Goal: Leave review/rating: Leave review/rating

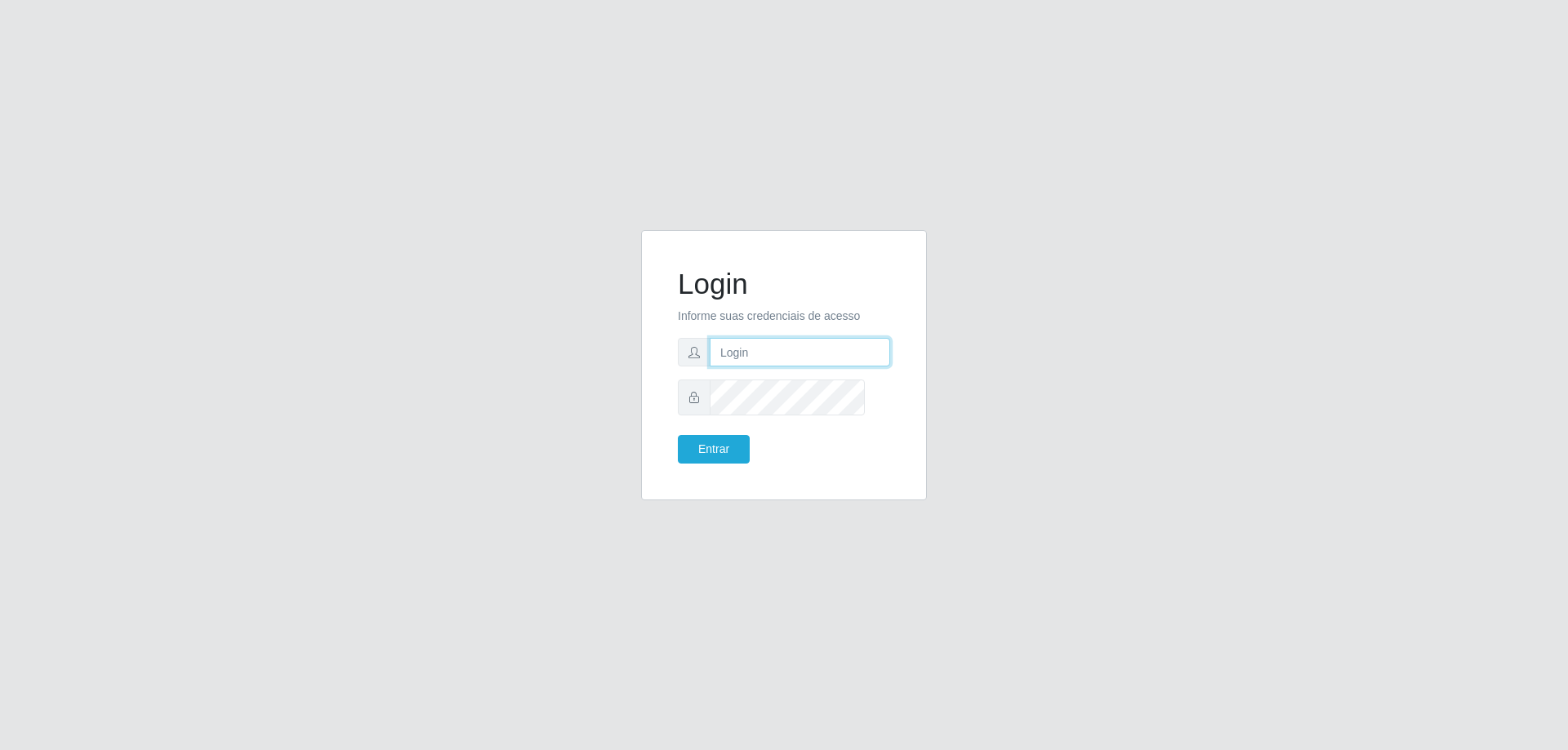
click at [753, 366] on input "text" at bounding box center [800, 352] width 180 height 29
type input "[PERSON_NAME][EMAIL_ADDRESS][DOMAIN_NAME]"
click at [678, 435] on button "Entrar" at bounding box center [714, 450] width 72 height 29
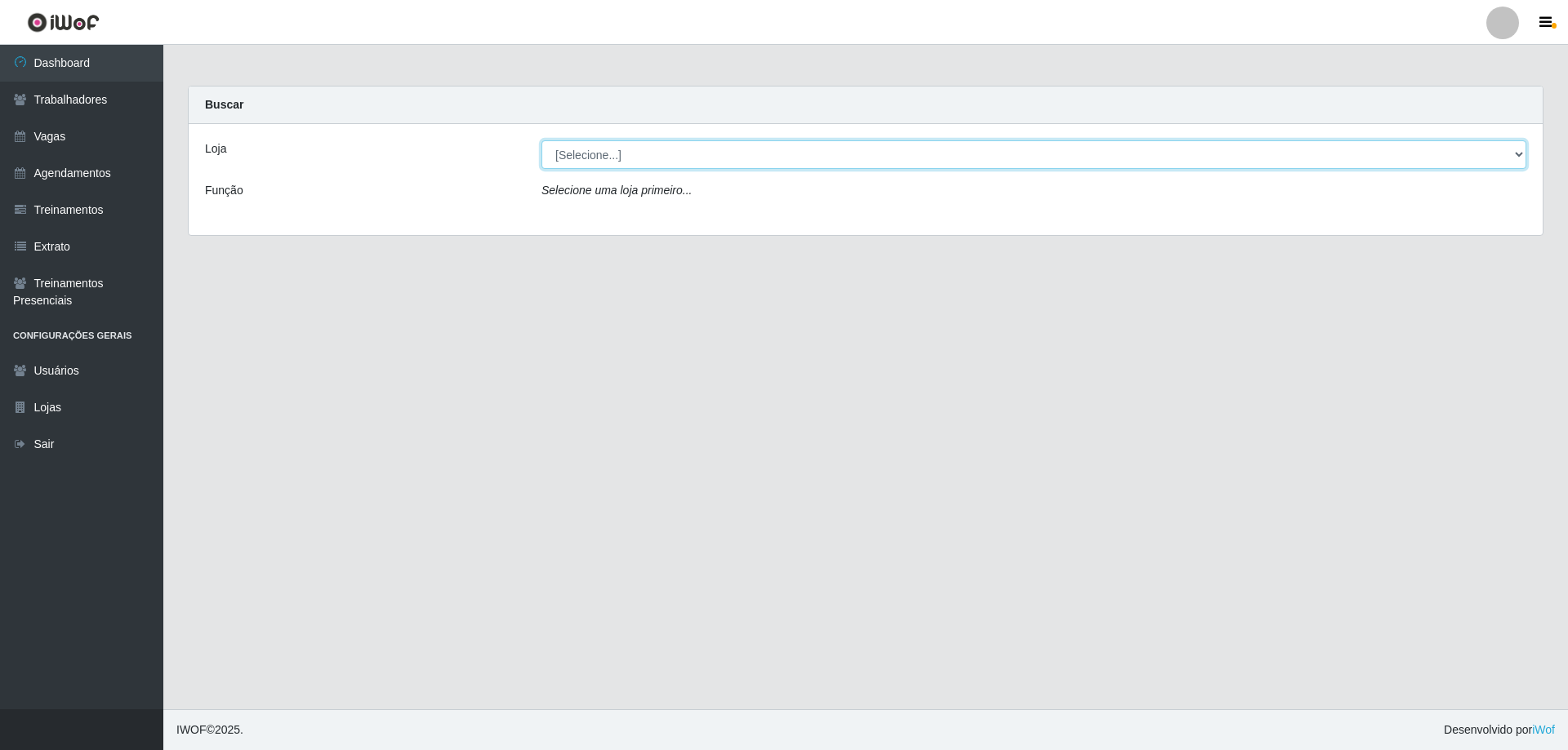
drag, startPoint x: 602, startPoint y: 177, endPoint x: 602, endPoint y: 185, distance: 8.0
click at [602, 169] on select "[Selecione...] [GEOGRAPHIC_DATA] - [GEOGRAPHIC_DATA]" at bounding box center [1034, 155] width 985 height 29
select select "524"
click at [543, 153] on select "[Selecione...] [GEOGRAPHIC_DATA] - [GEOGRAPHIC_DATA]" at bounding box center [1034, 155] width 985 height 29
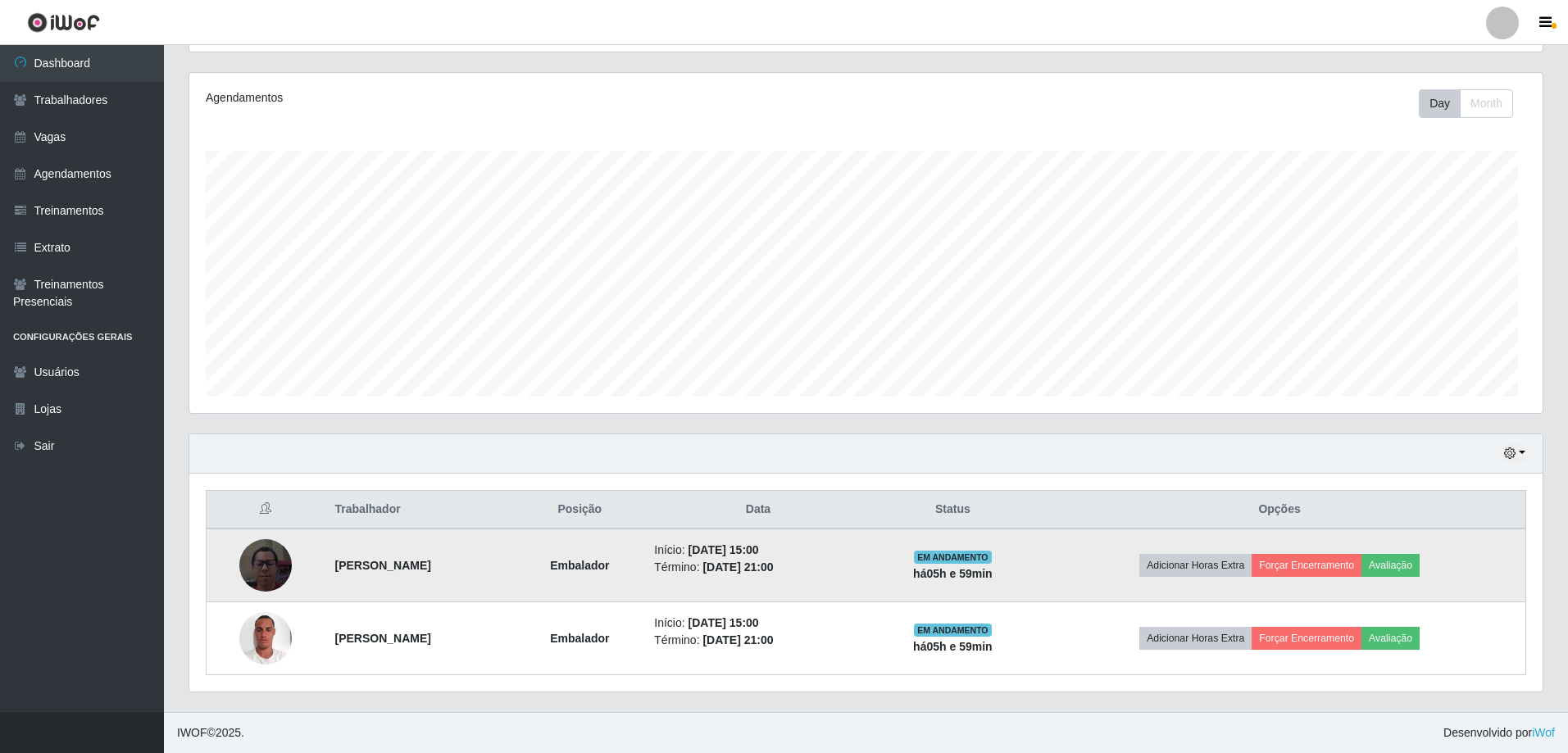
scroll to position [308, 0]
click at [1420, 554] on button "Avaliação" at bounding box center [1390, 566] width 58 height 23
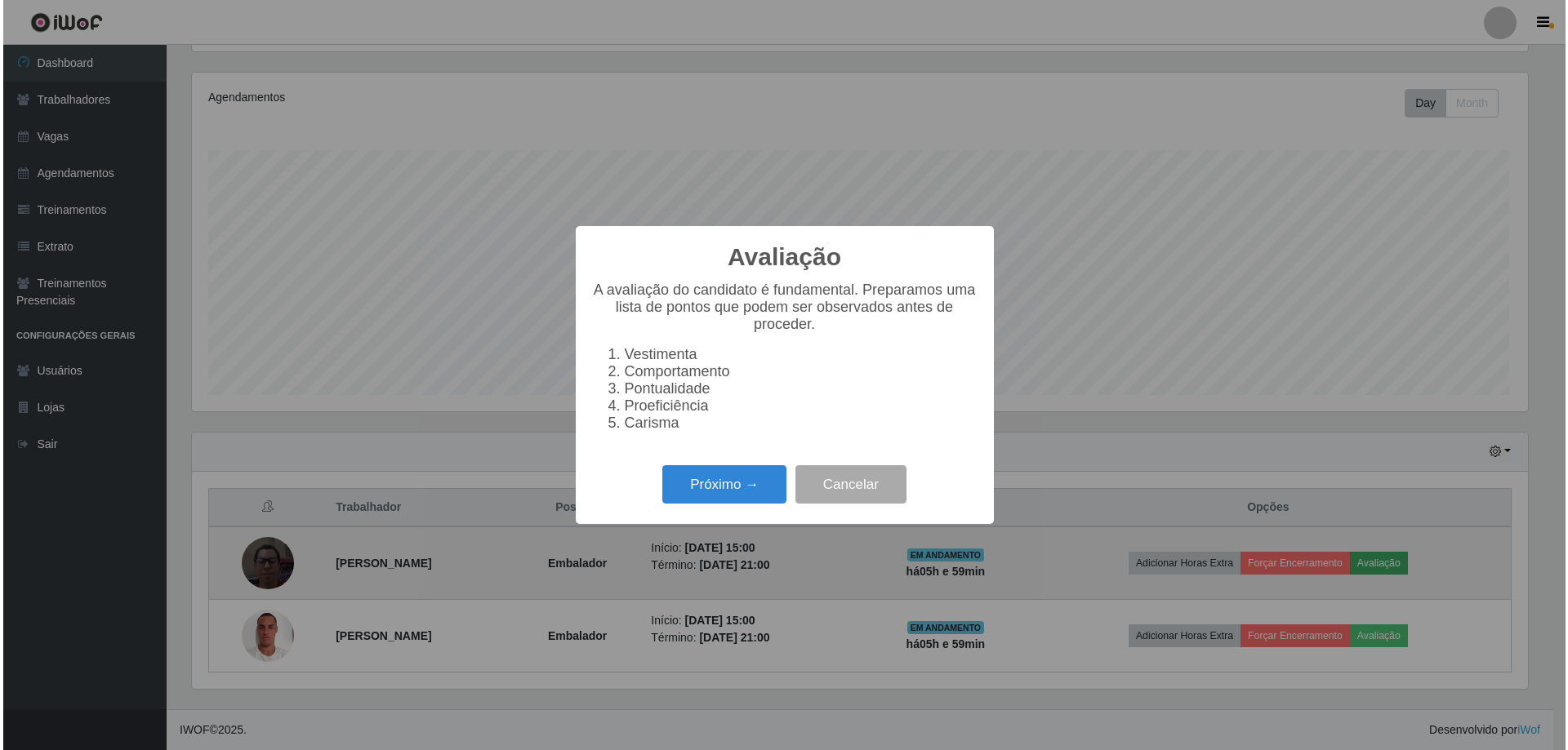
scroll to position [354, 1342]
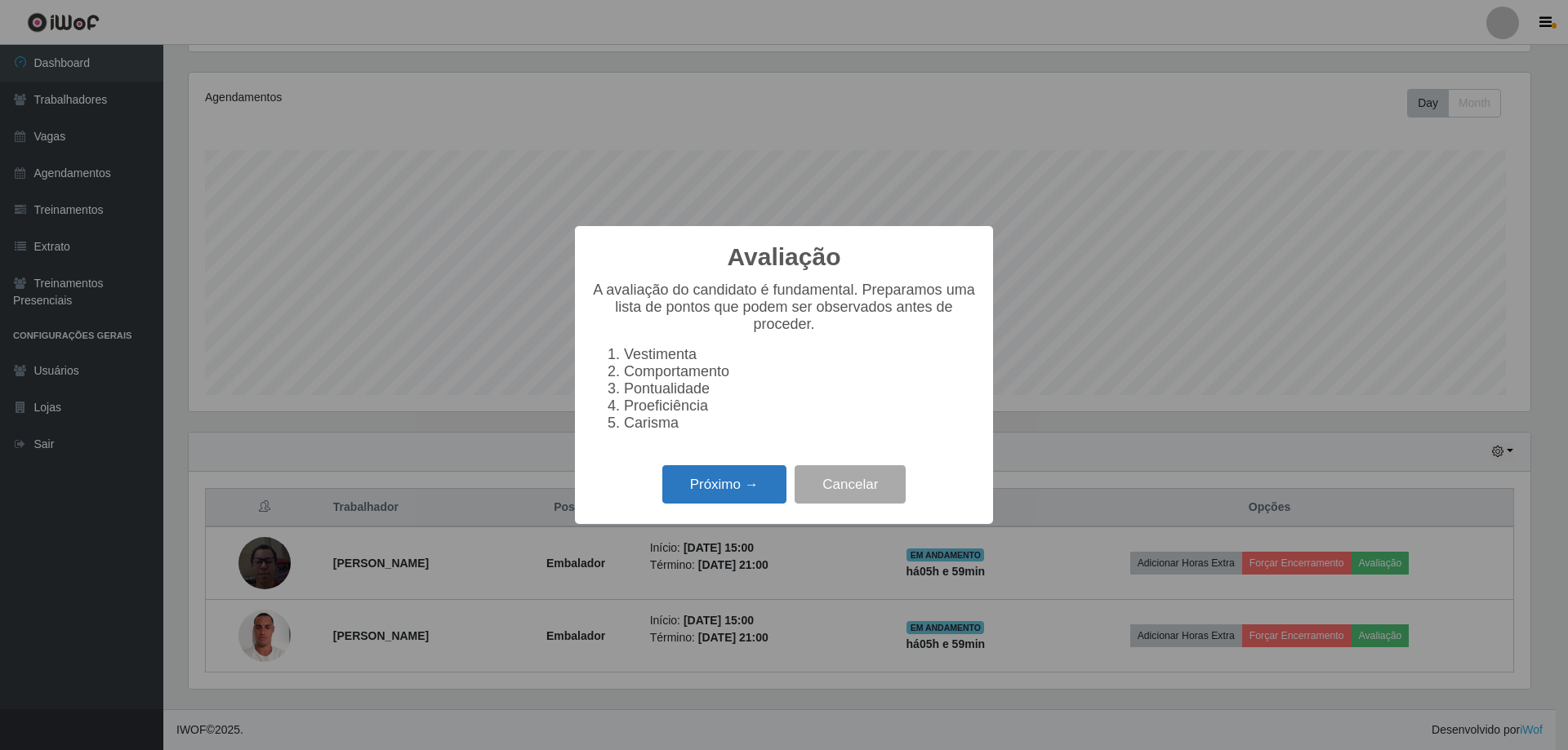
click at [724, 504] on button "Próximo →" at bounding box center [724, 484] width 124 height 39
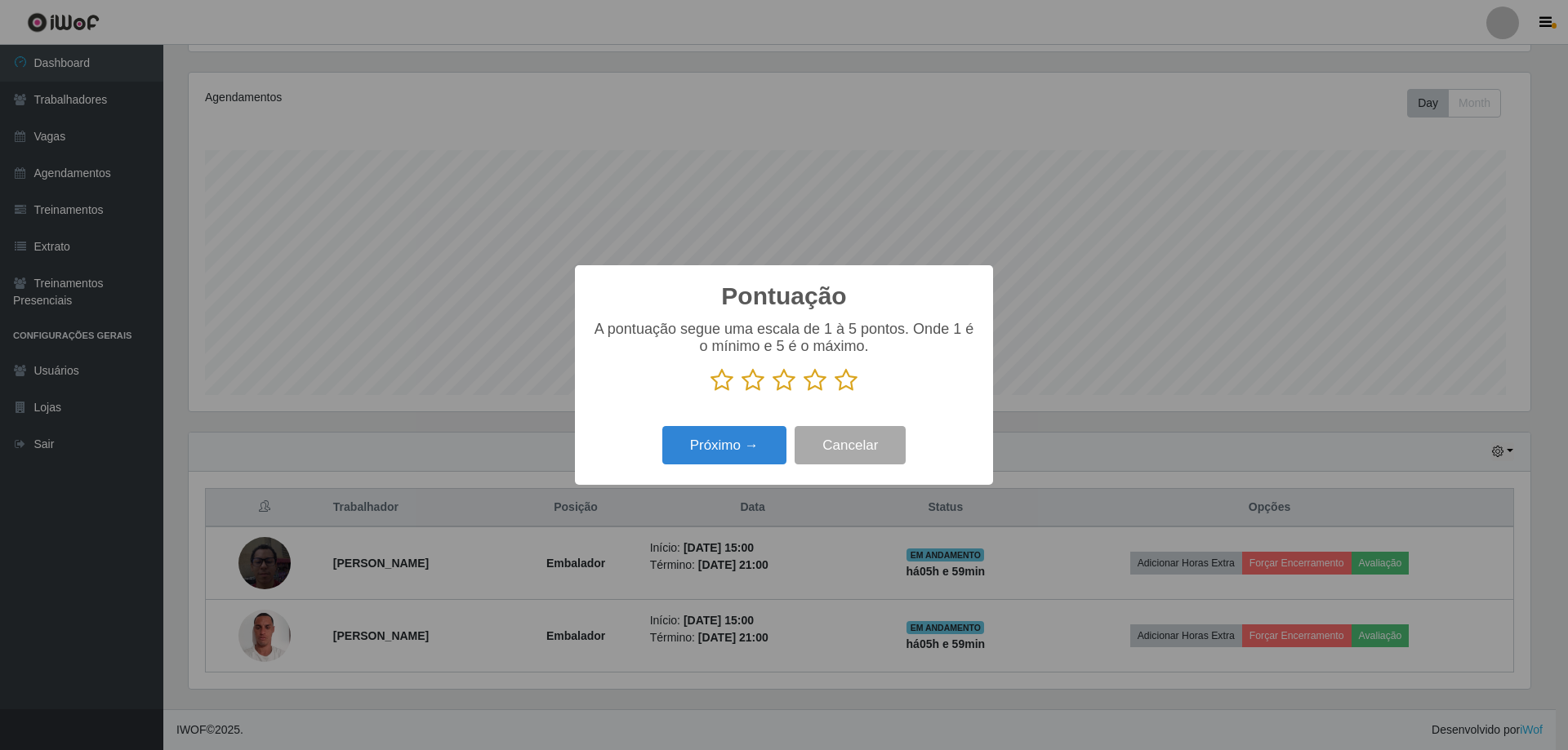
scroll to position [815957, 815383]
click at [814, 385] on icon at bounding box center [815, 380] width 23 height 24
click at [803, 392] on input "radio" at bounding box center [803, 392] width 0 height 0
click at [756, 463] on button "Próximo →" at bounding box center [724, 445] width 124 height 39
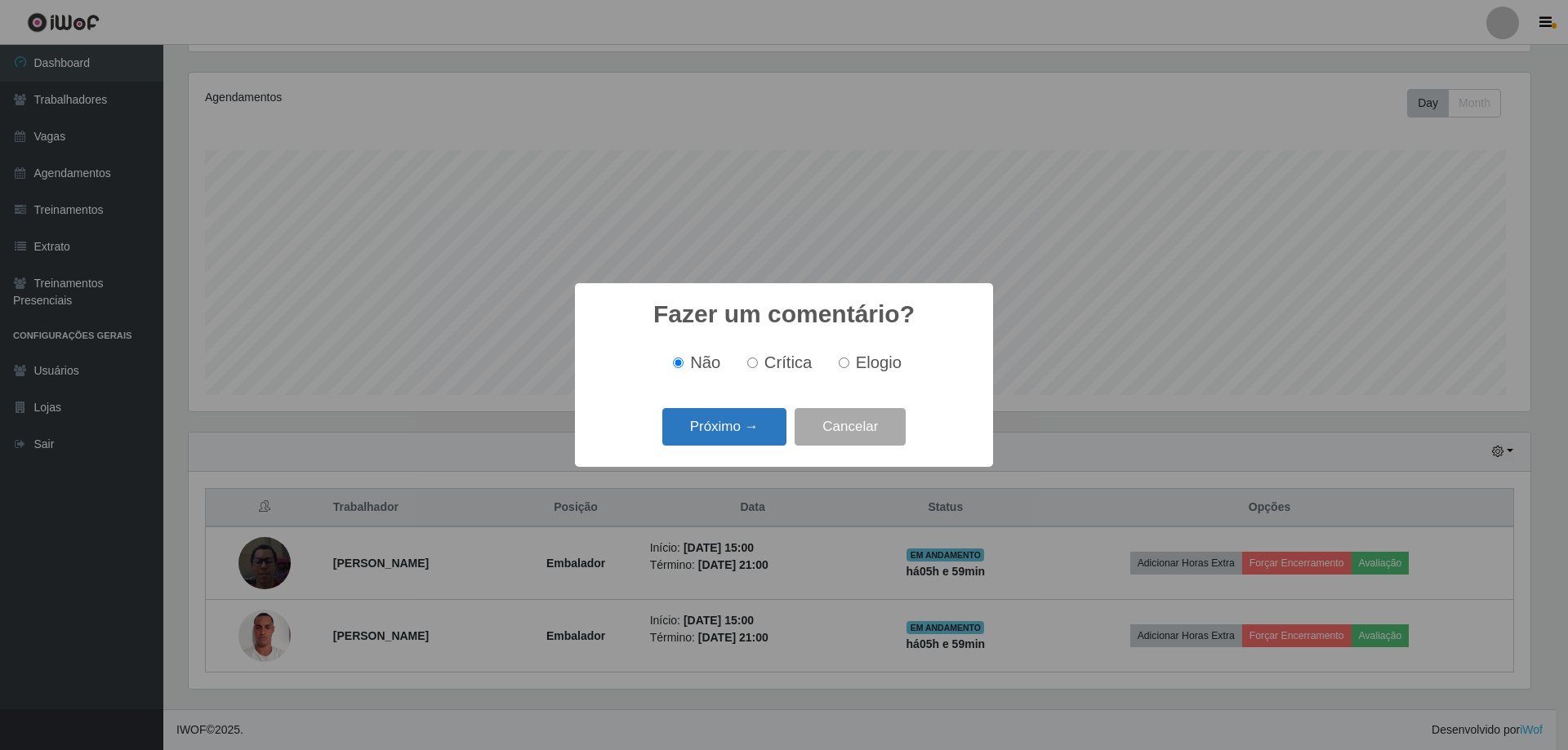
click at [738, 435] on button "Próximo →" at bounding box center [724, 427] width 124 height 39
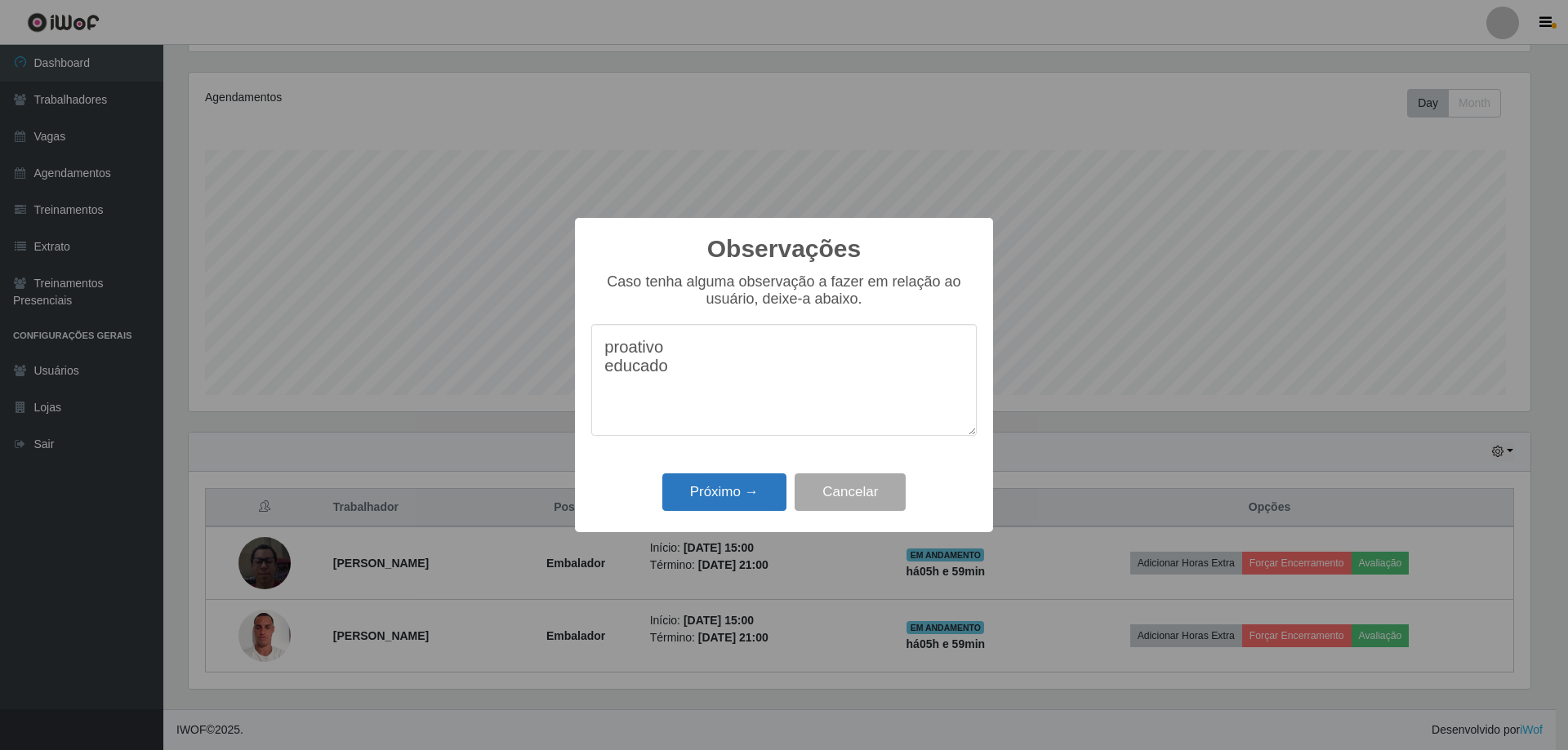
type textarea "proativo educado"
click at [736, 512] on button "Próximo →" at bounding box center [724, 492] width 124 height 39
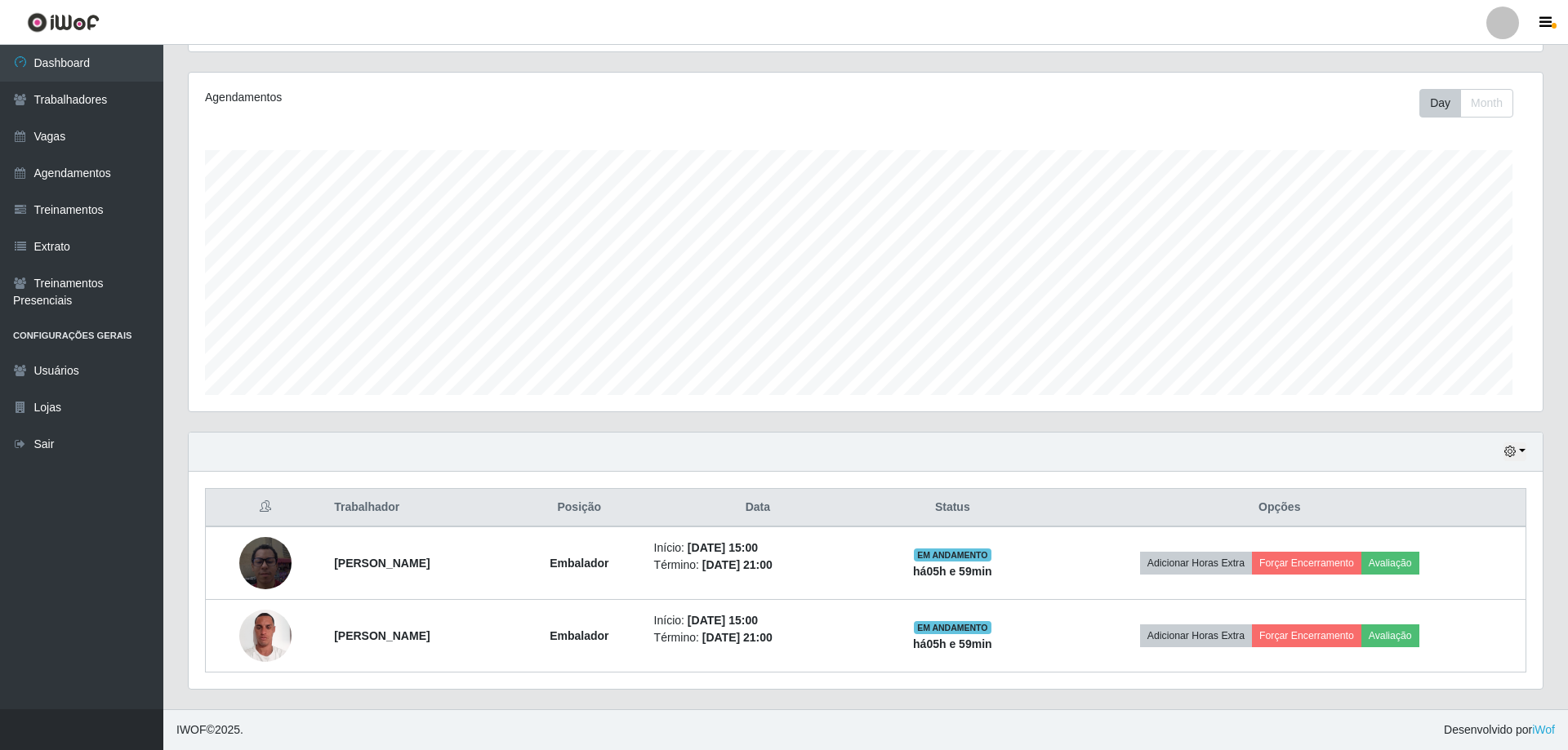
scroll to position [354, 1348]
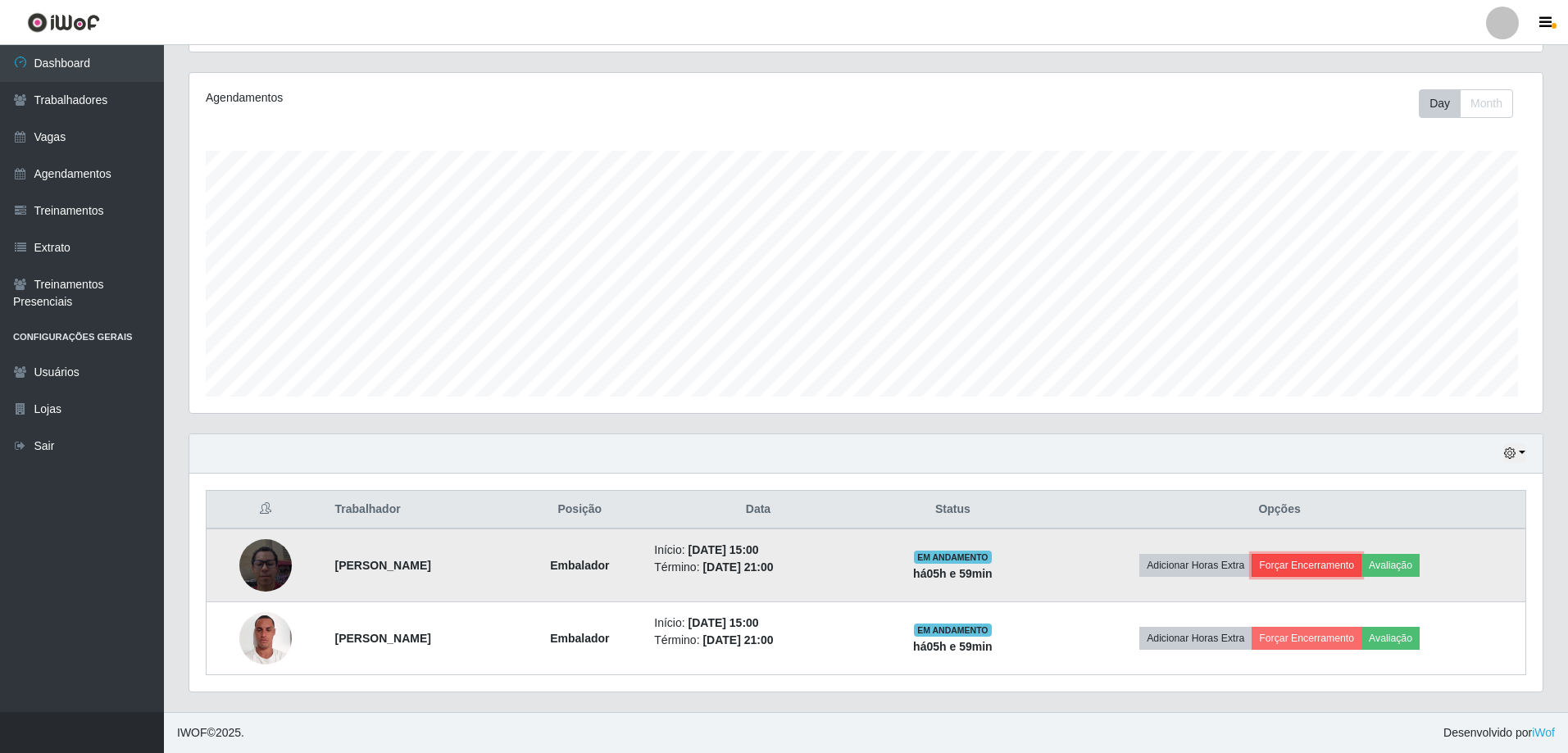
click at [1332, 554] on button "Forçar Encerramento" at bounding box center [1306, 566] width 110 height 23
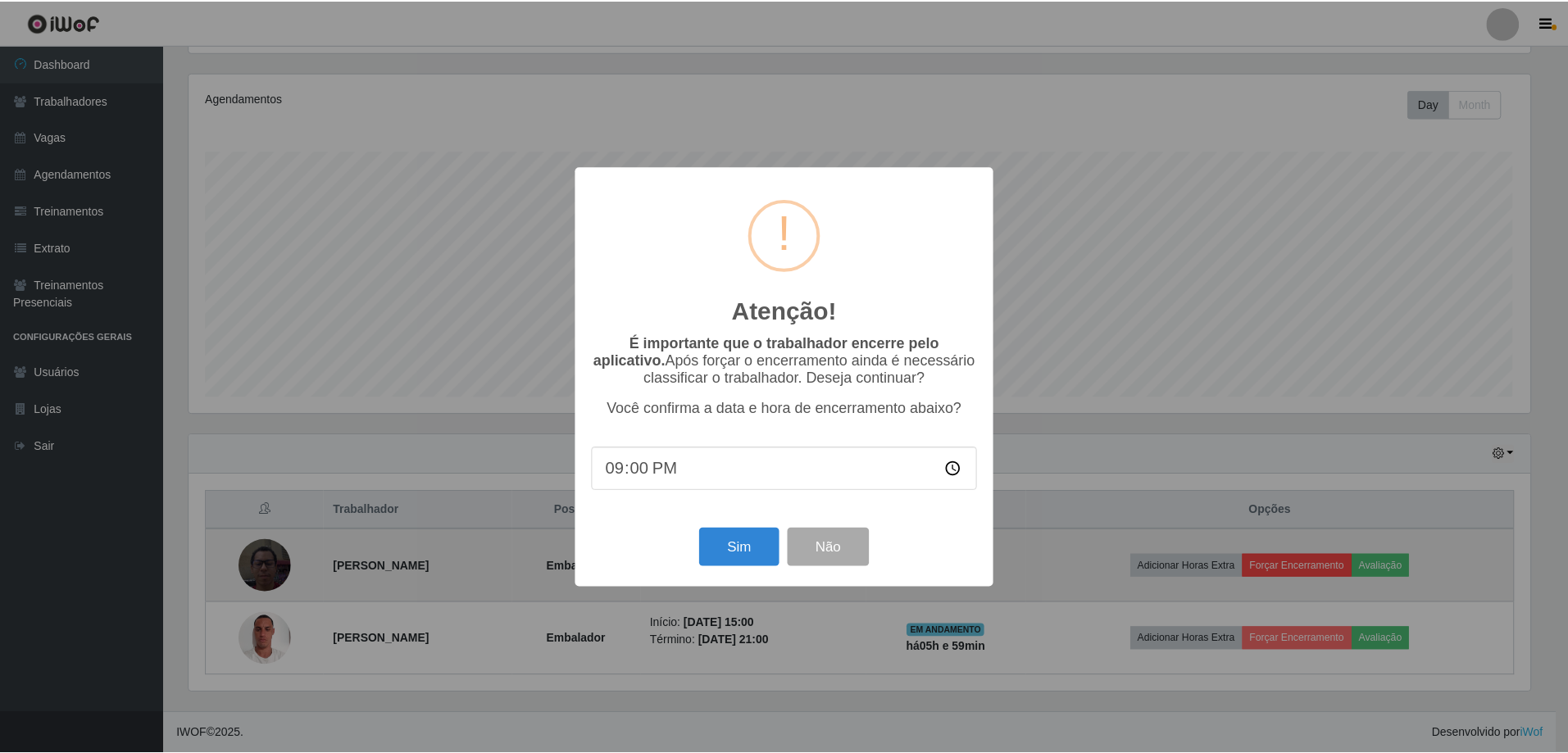
scroll to position [355, 1347]
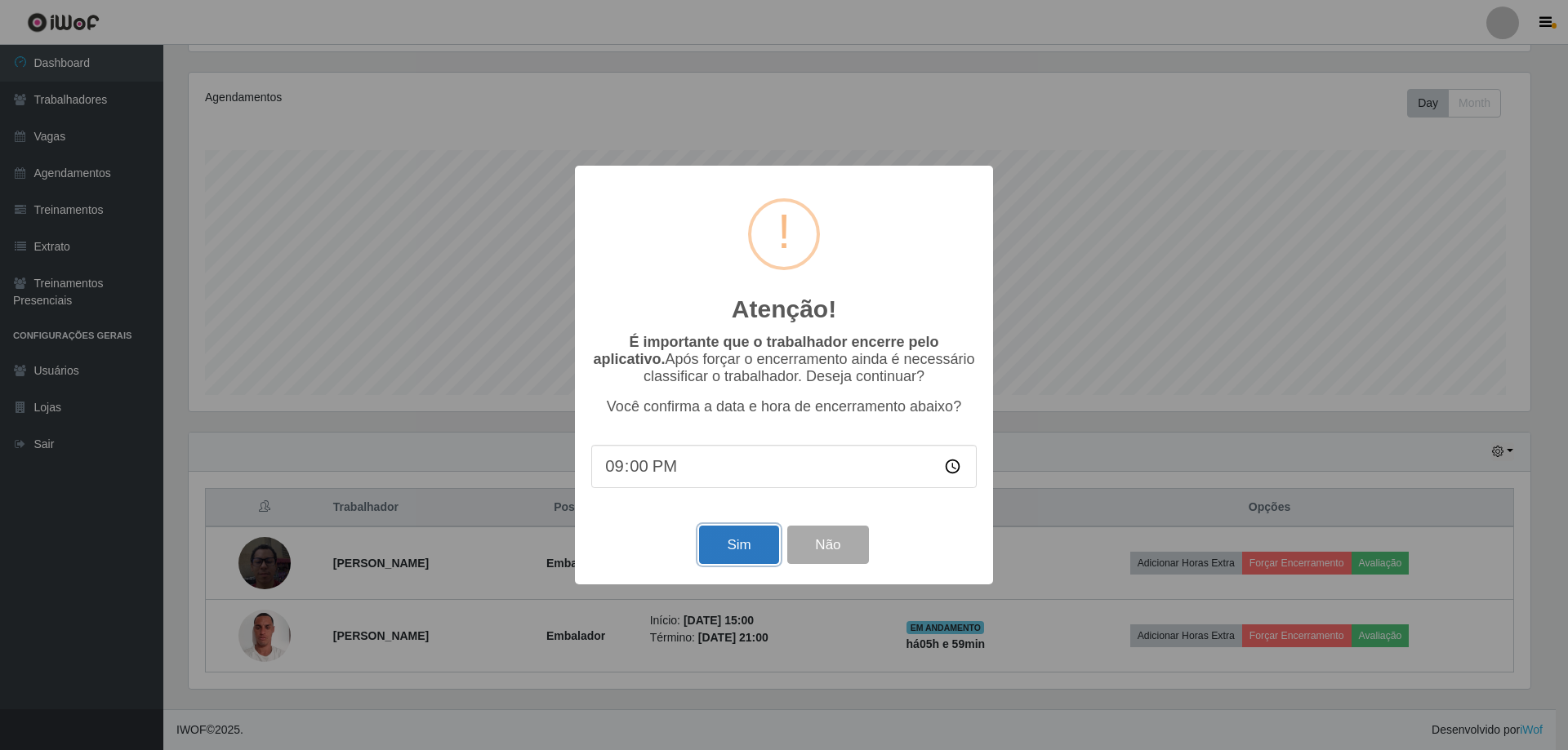
click at [720, 565] on button "Sim" at bounding box center [739, 545] width 79 height 39
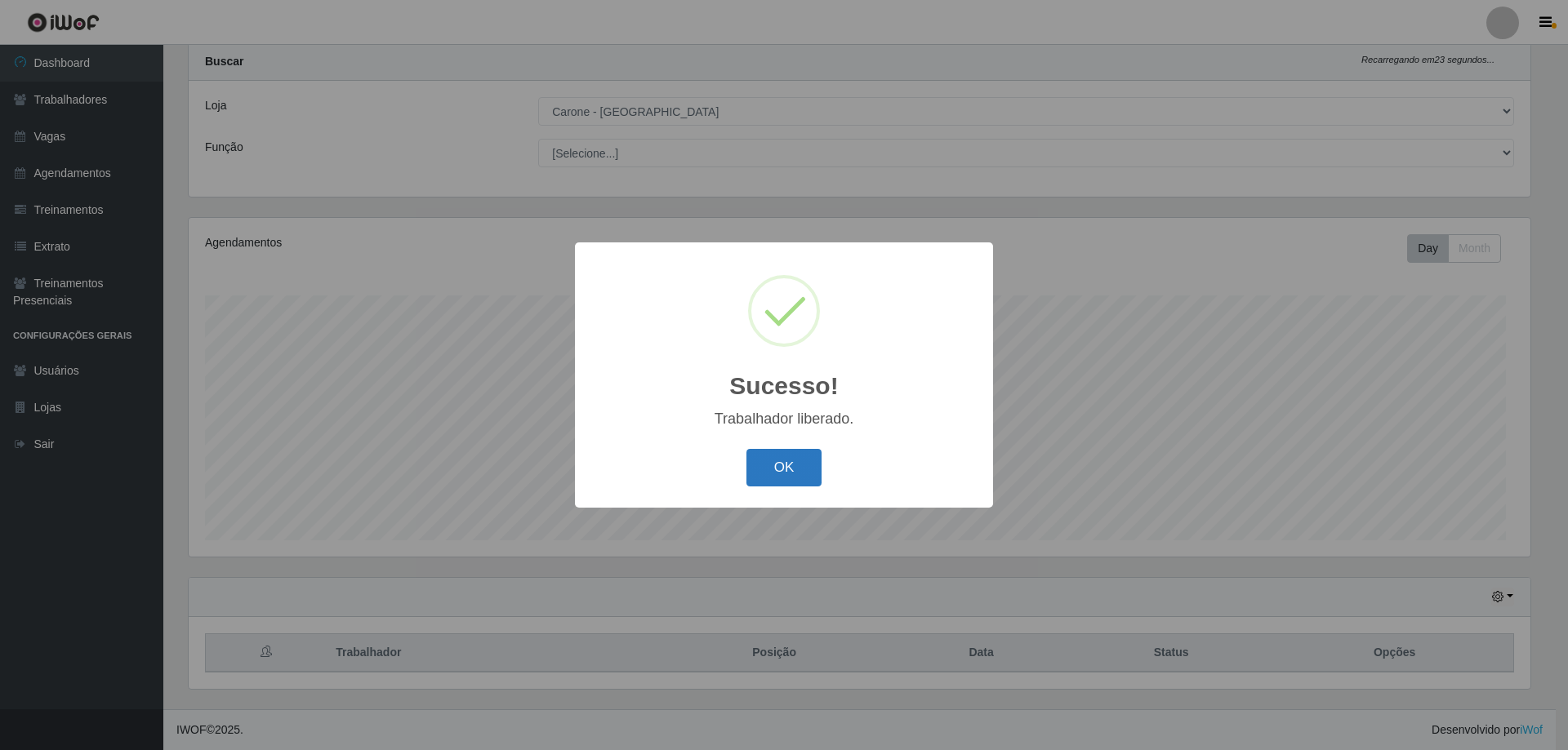
click at [797, 487] on button "OK" at bounding box center [784, 468] width 76 height 39
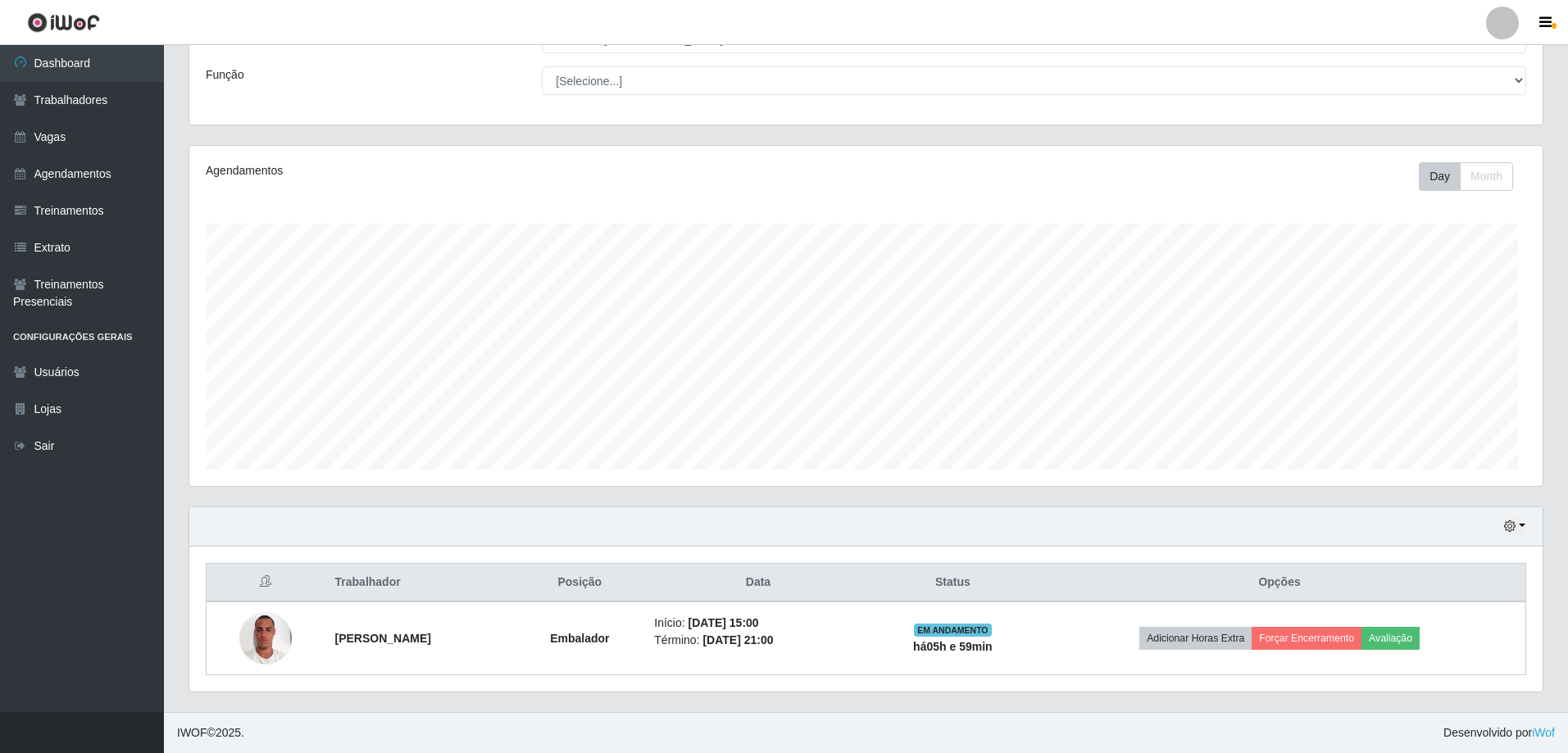
scroll to position [222, 0]
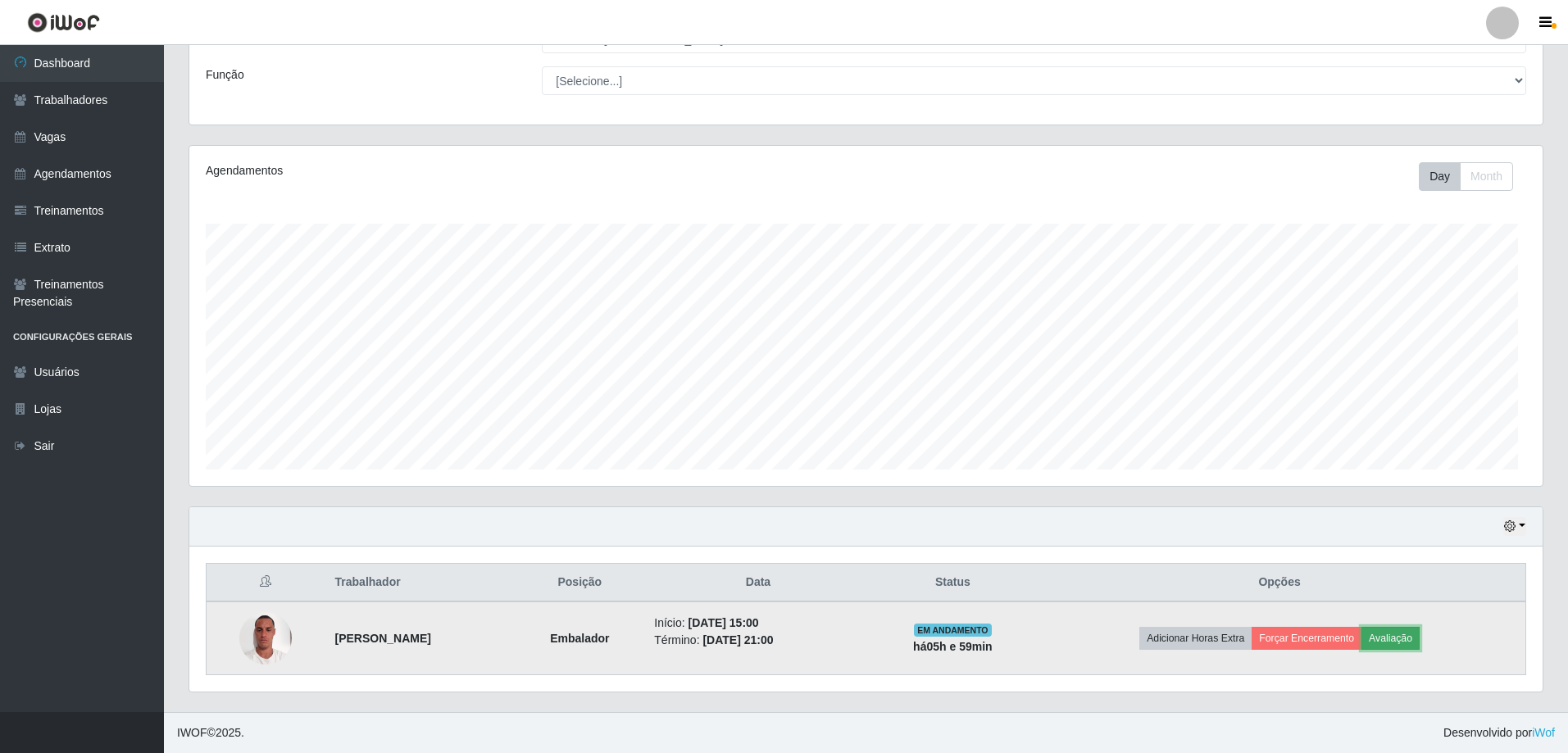
click at [1420, 627] on button "Avaliação" at bounding box center [1390, 639] width 58 height 23
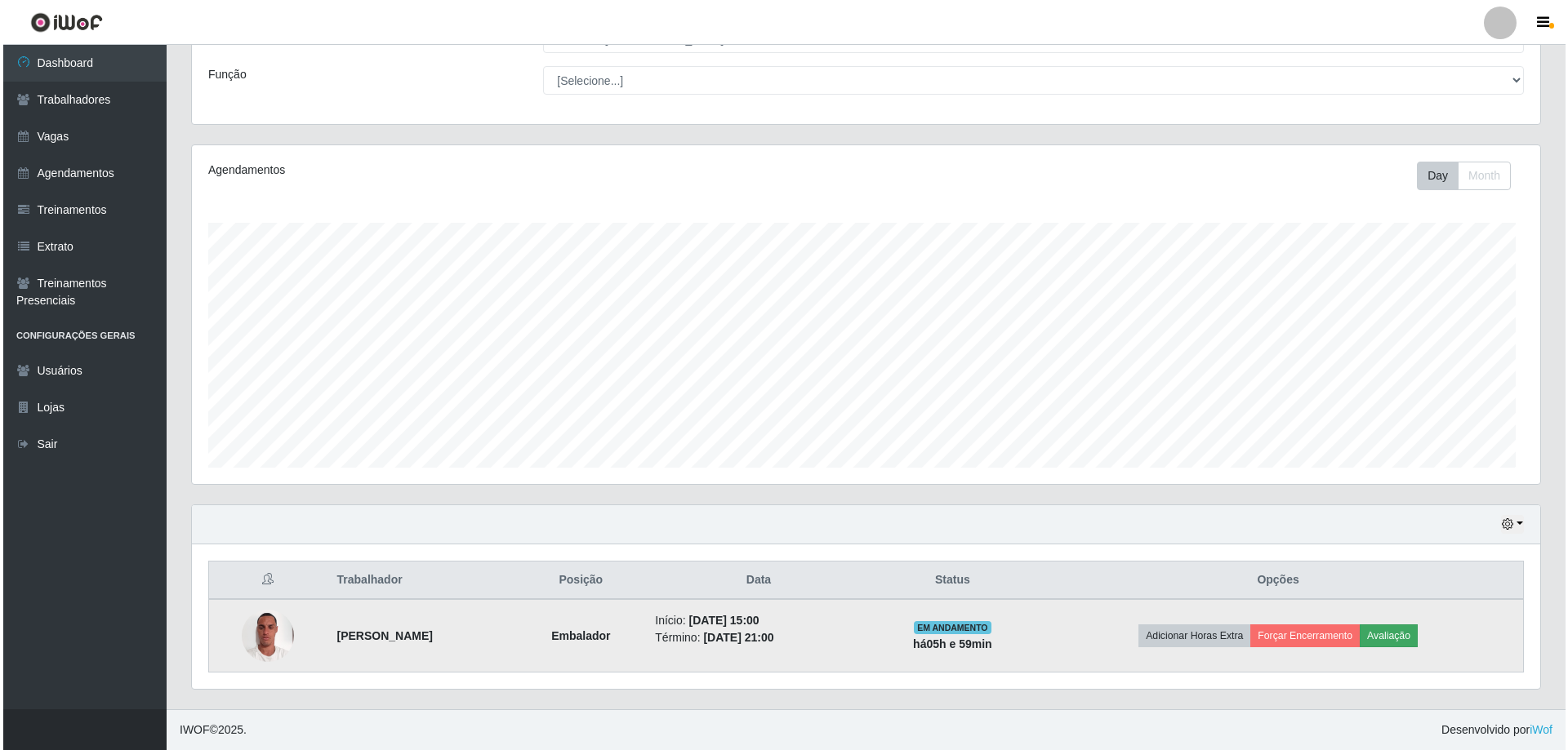
scroll to position [354, 1342]
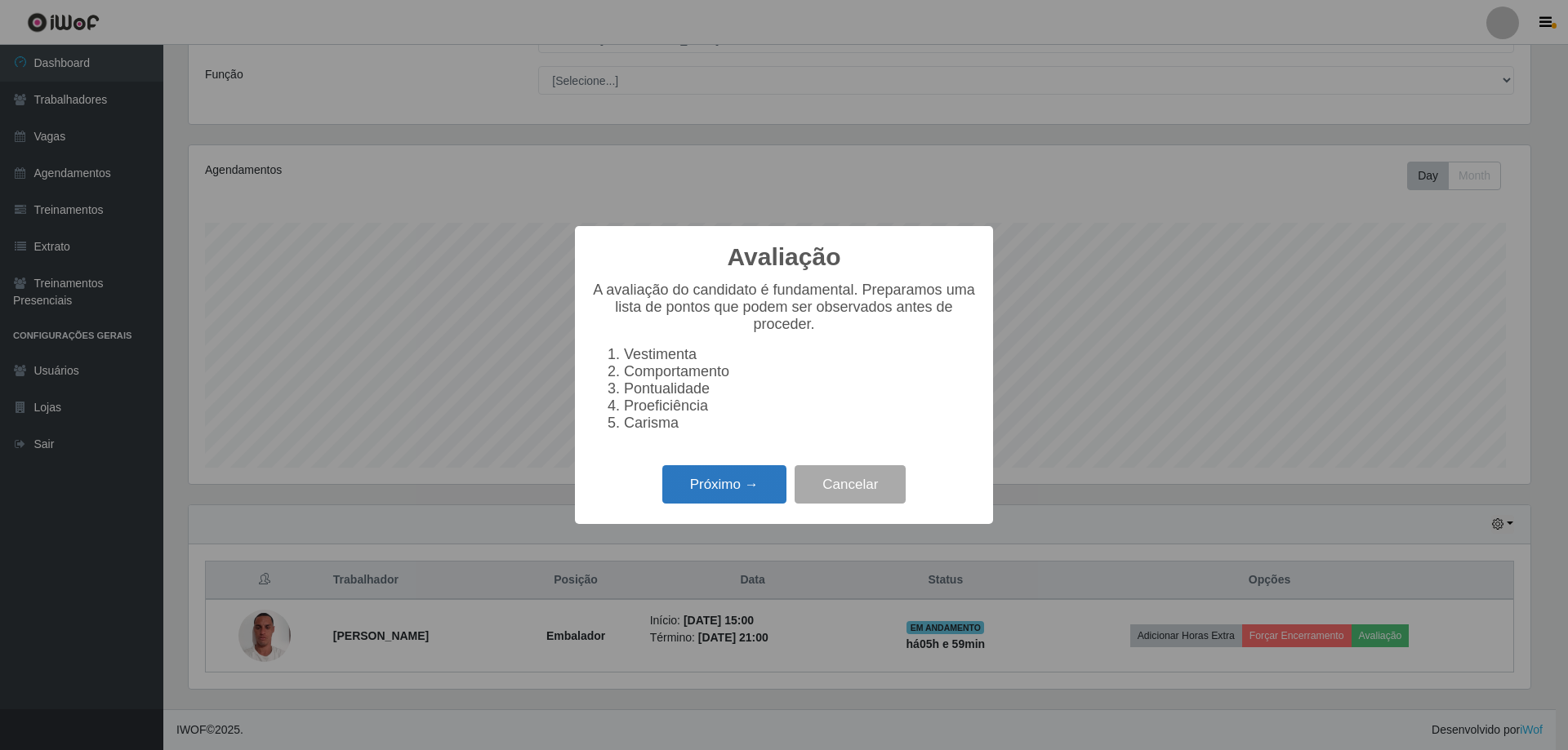
click at [716, 504] on button "Próximo →" at bounding box center [724, 484] width 124 height 39
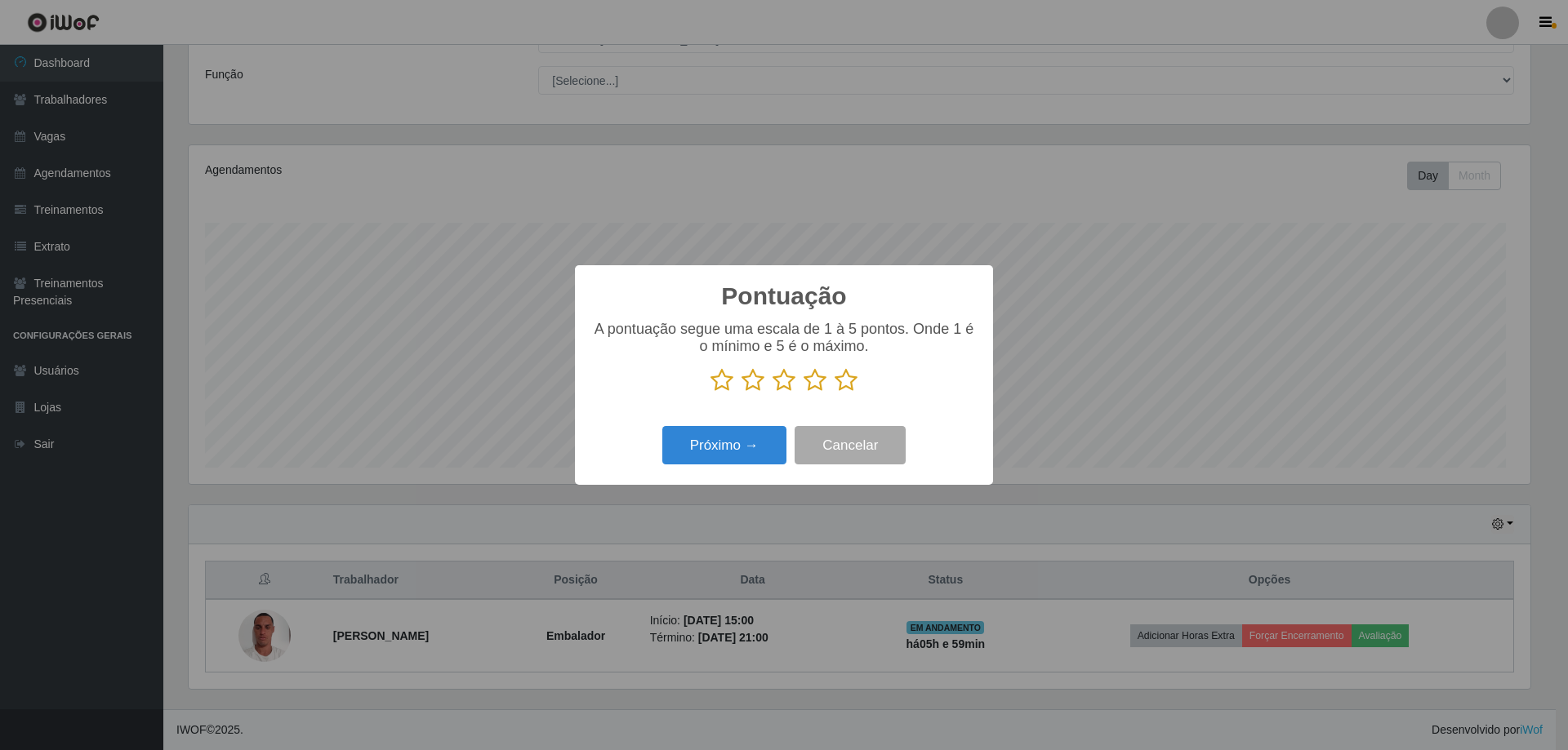
scroll to position [815957, 815383]
click at [820, 387] on icon at bounding box center [815, 380] width 23 height 24
click at [803, 392] on input "radio" at bounding box center [803, 392] width 0 height 0
click at [842, 387] on icon at bounding box center [846, 380] width 23 height 24
click at [835, 392] on input "radio" at bounding box center [835, 392] width 0 height 0
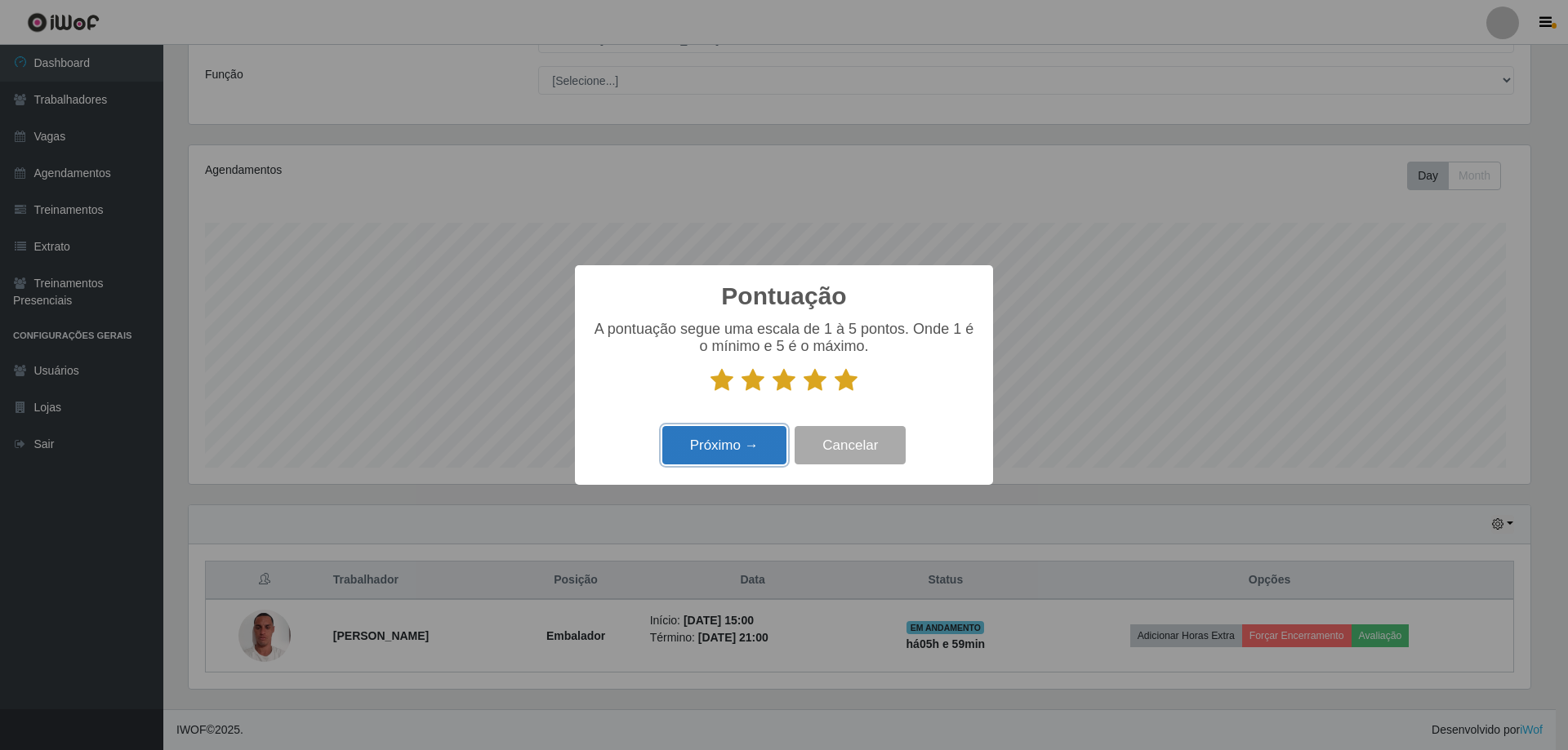
click at [757, 464] on button "Próximo →" at bounding box center [724, 445] width 124 height 39
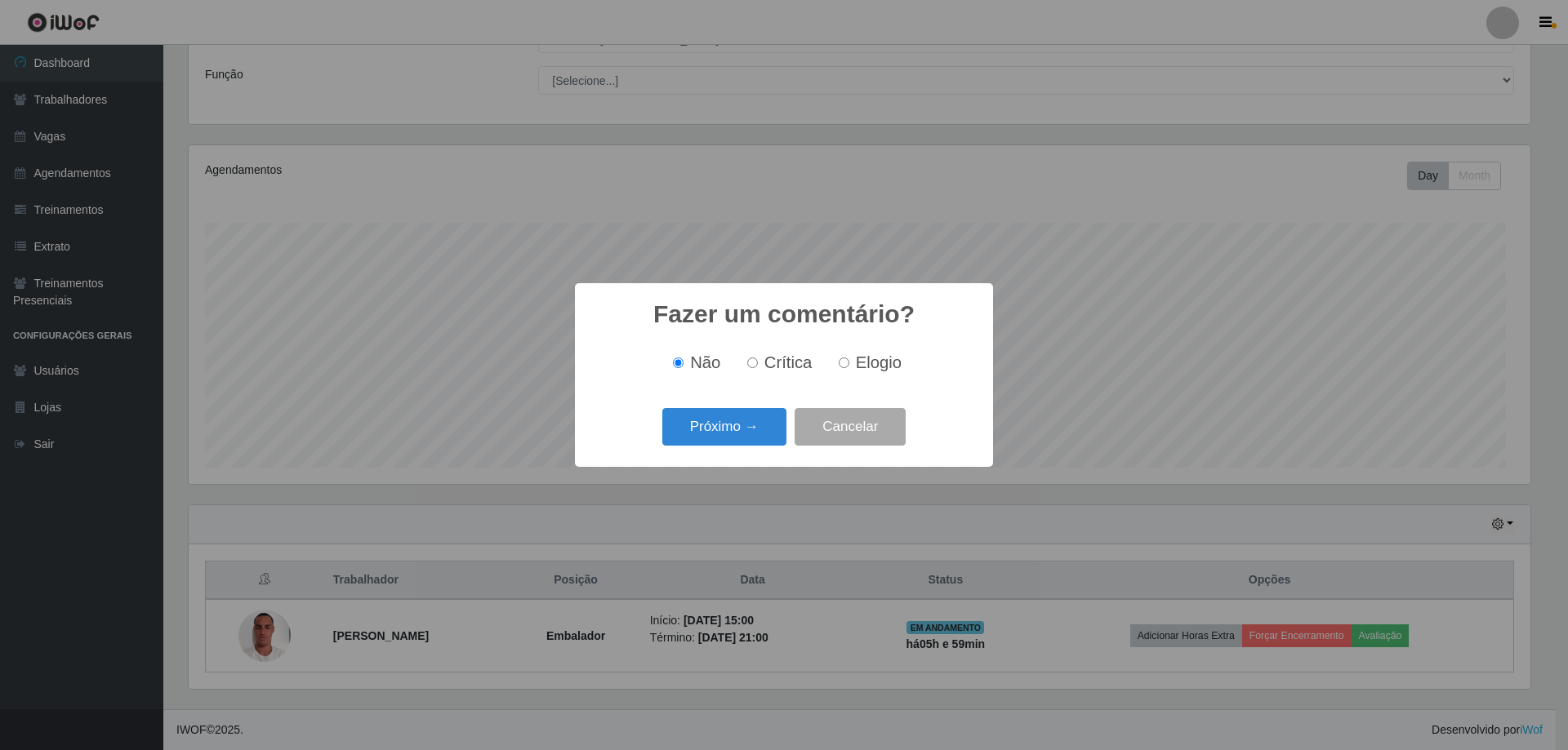
click at [879, 358] on span "Elogio" at bounding box center [879, 362] width 46 height 18
click at [849, 358] on input "Elogio" at bounding box center [845, 363] width 11 height 11
radio input "true"
click at [690, 366] on span "Não" at bounding box center [706, 362] width 30 height 18
click at [680, 366] on input "Não" at bounding box center [679, 363] width 11 height 11
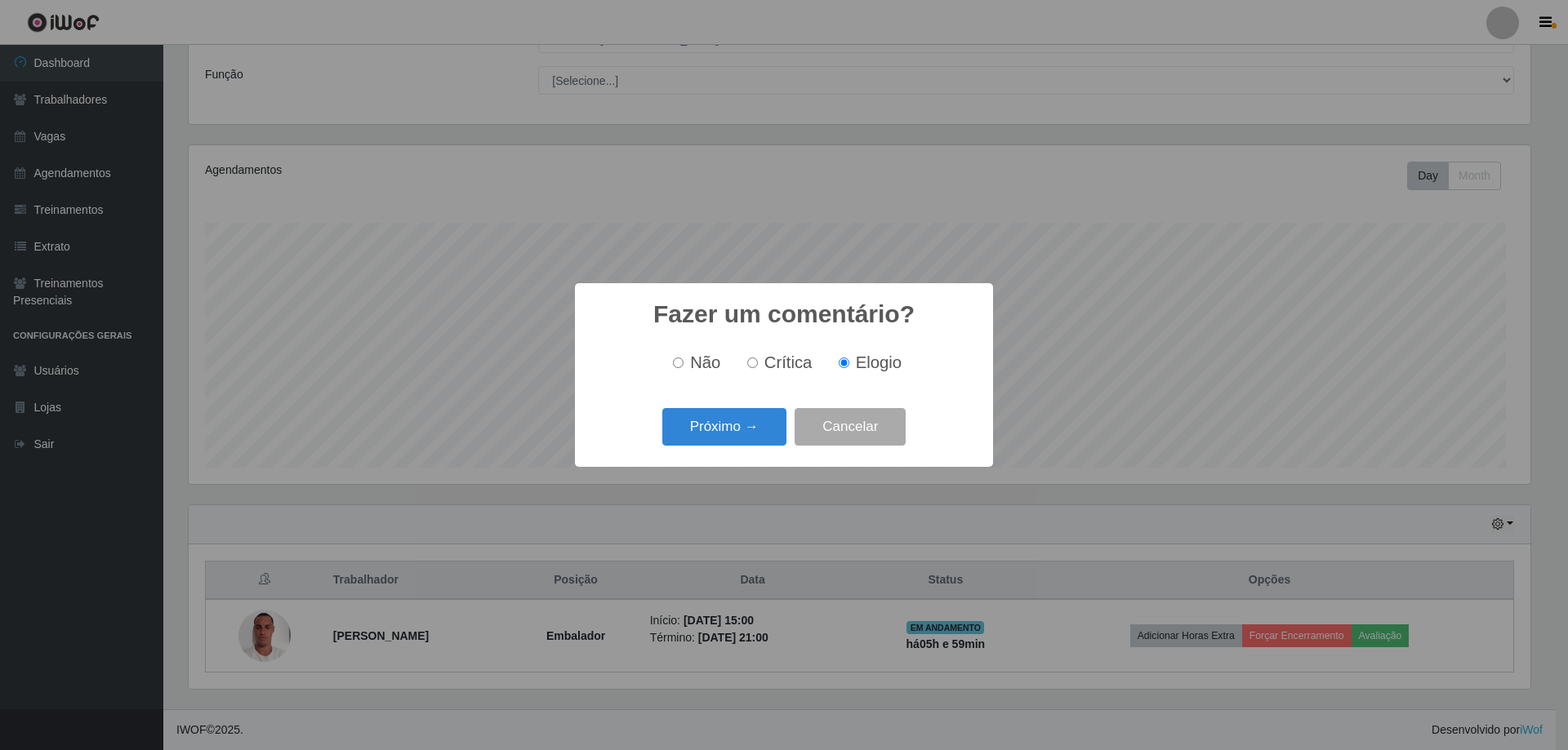
radio input "true"
click at [704, 446] on button "Próximo →" at bounding box center [724, 427] width 124 height 39
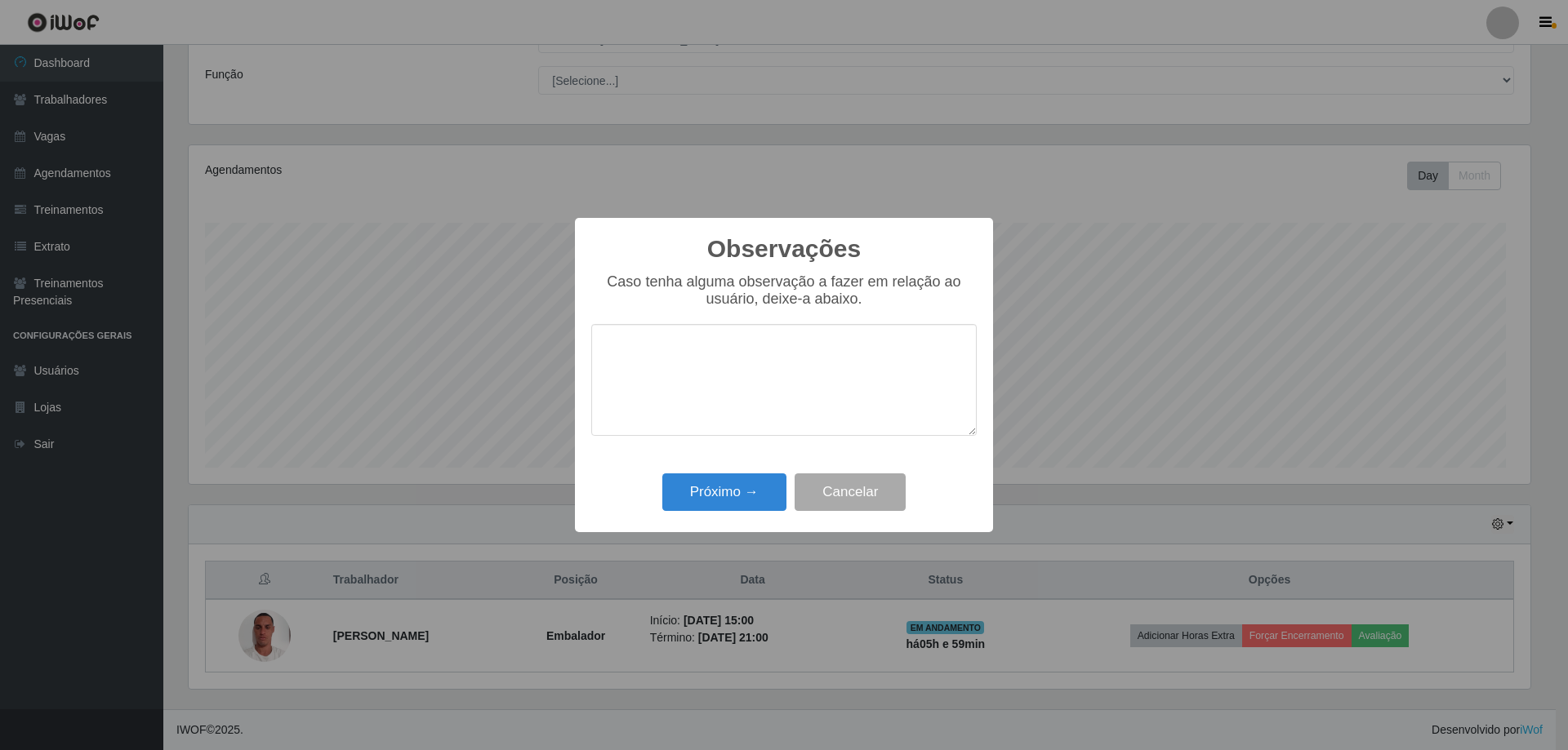
click at [714, 393] on textarea at bounding box center [784, 380] width 386 height 112
type textarea "proativo educado"
click at [714, 512] on button "Próximo →" at bounding box center [724, 492] width 124 height 39
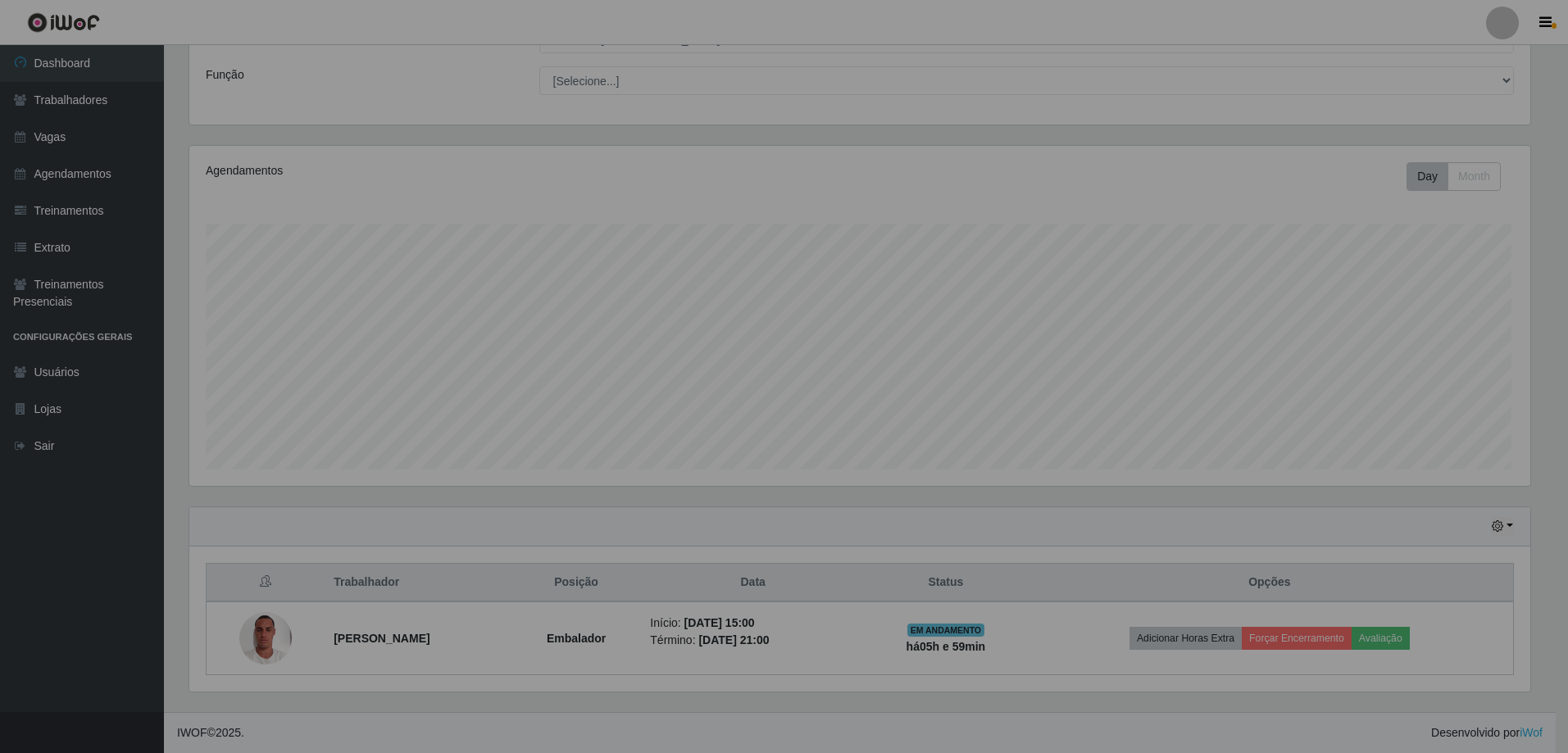
scroll to position [355, 1353]
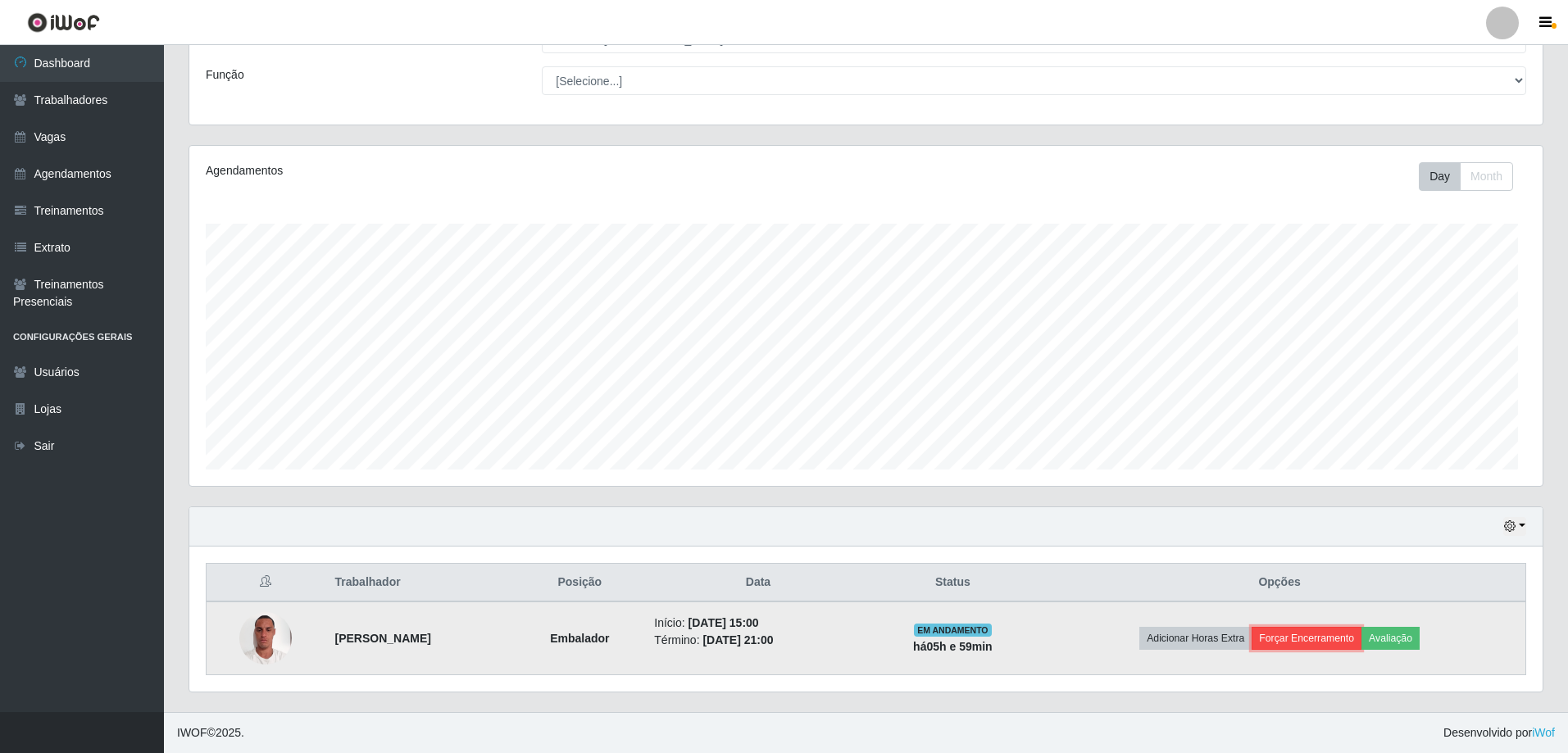
click at [1350, 627] on button "Forçar Encerramento" at bounding box center [1306, 639] width 110 height 23
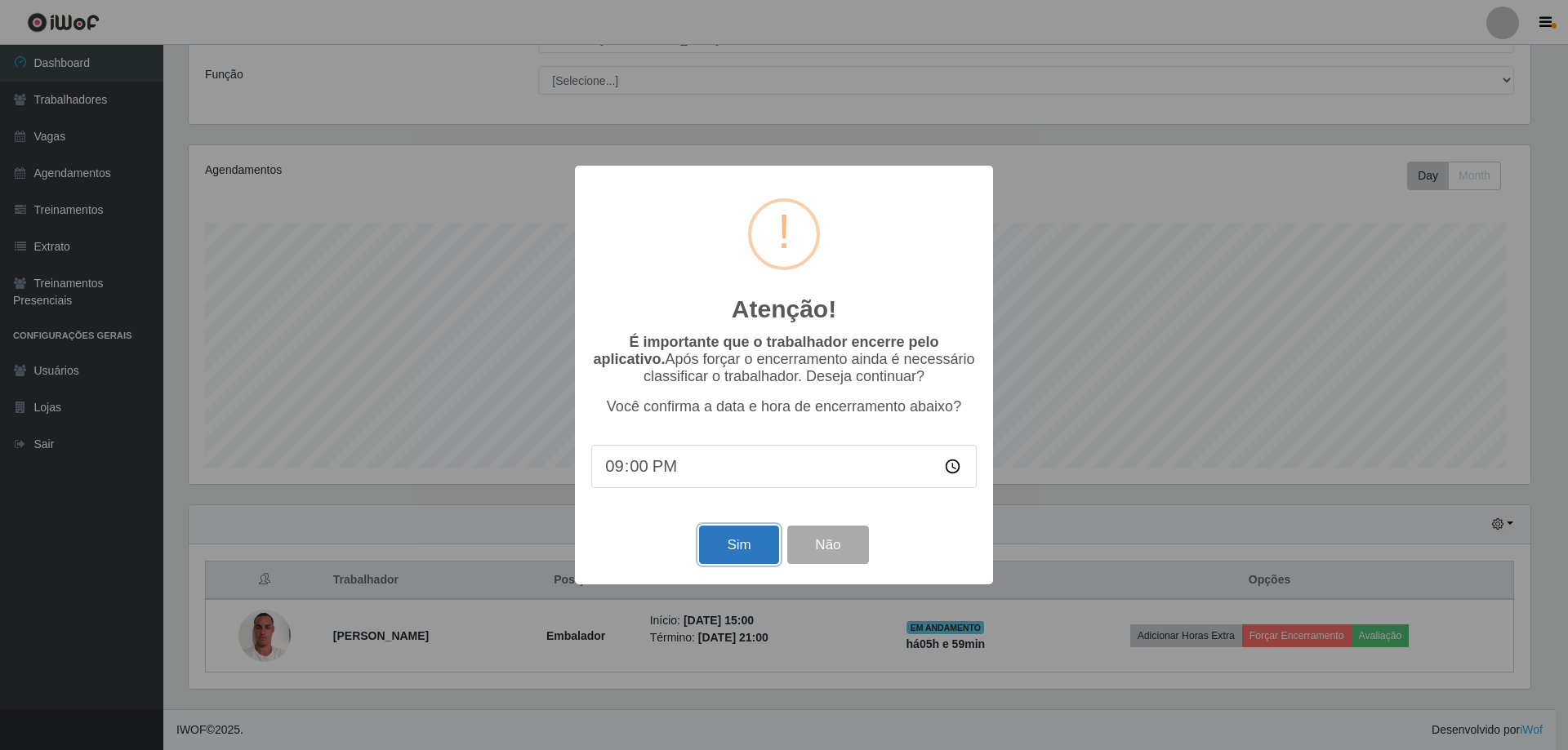
click at [730, 565] on button "Sim" at bounding box center [739, 545] width 79 height 39
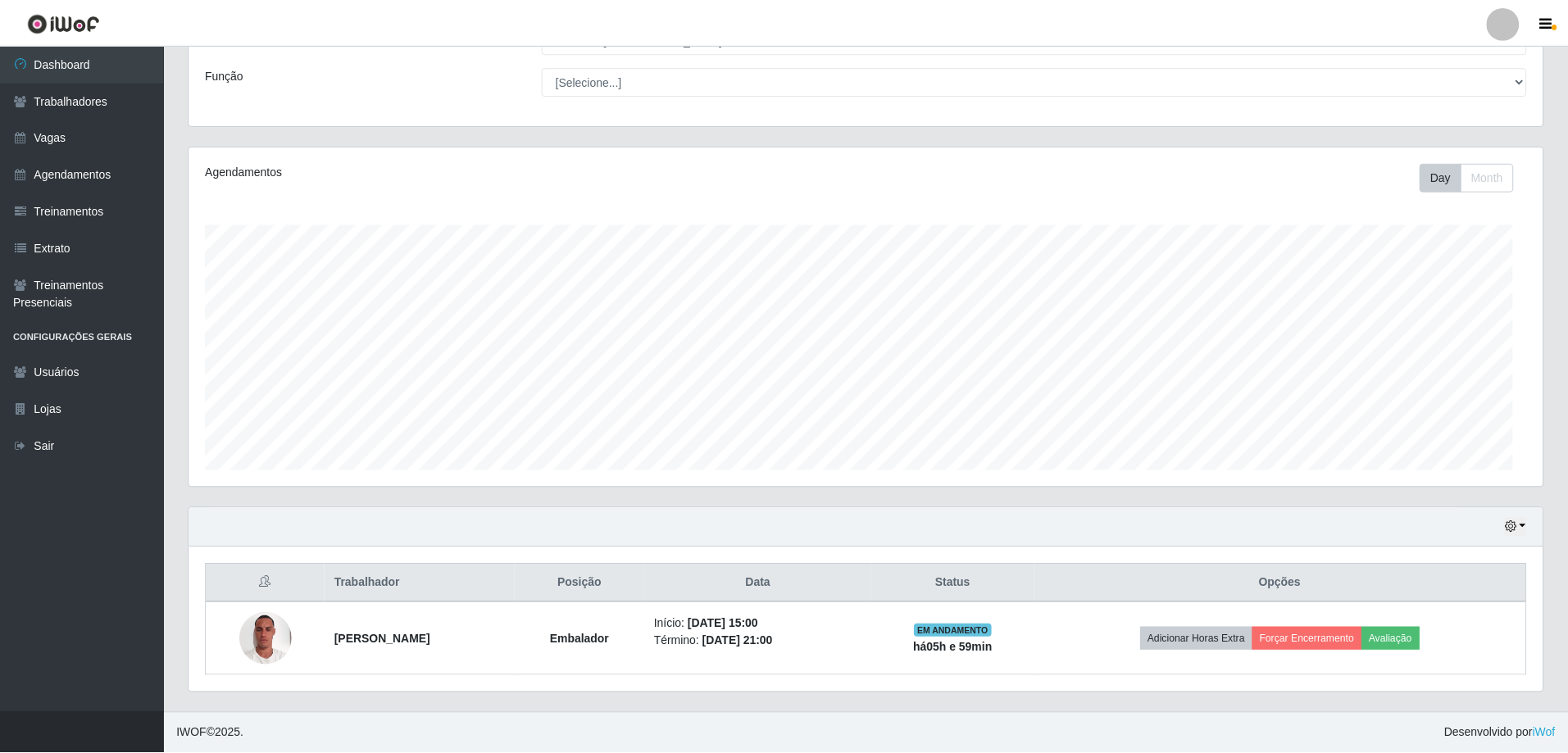
scroll to position [0, 0]
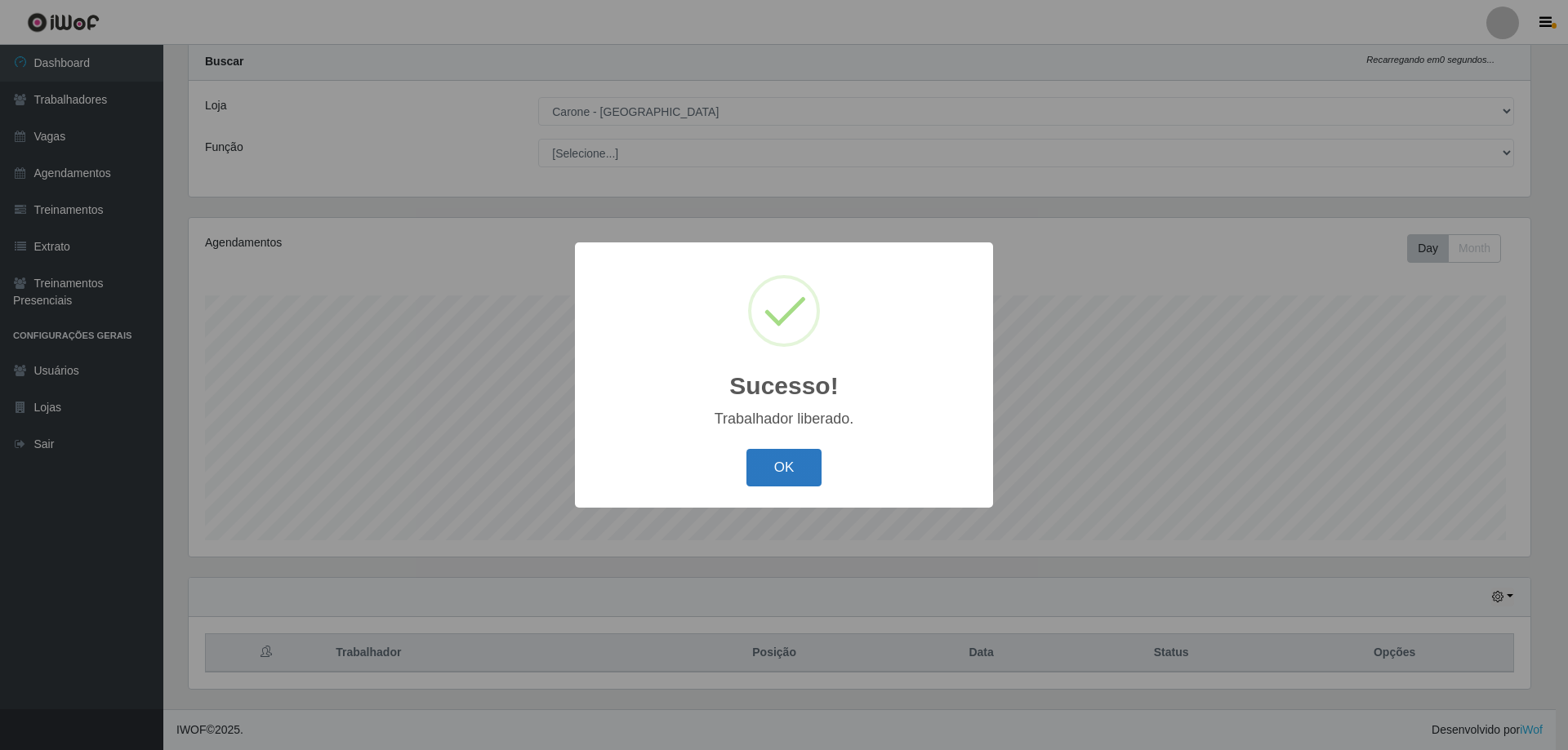
click at [797, 487] on button "OK" at bounding box center [784, 468] width 76 height 39
